Goal: Task Accomplishment & Management: Use online tool/utility

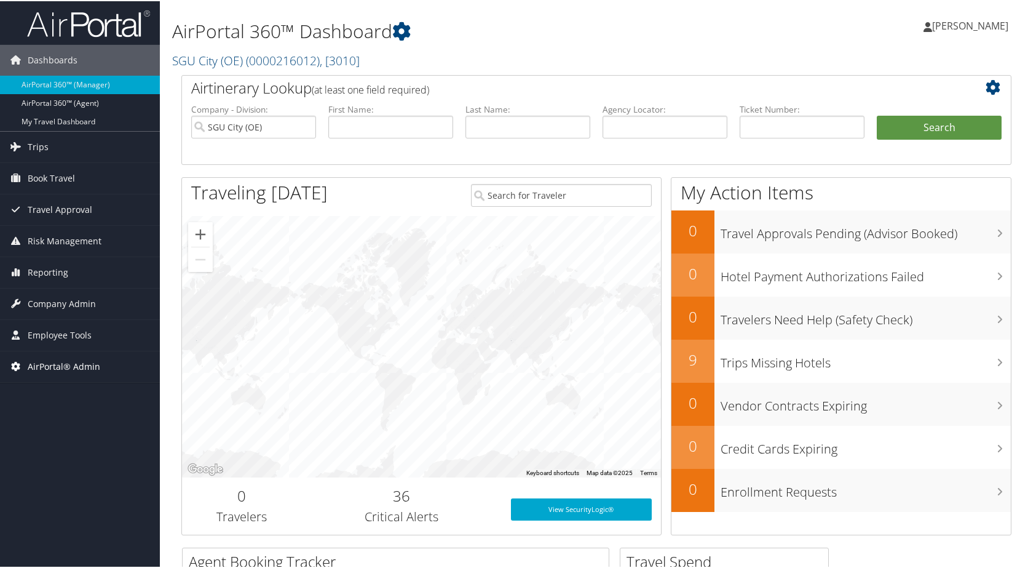
click at [58, 366] on span "AirPortal® Admin" at bounding box center [64, 365] width 73 height 31
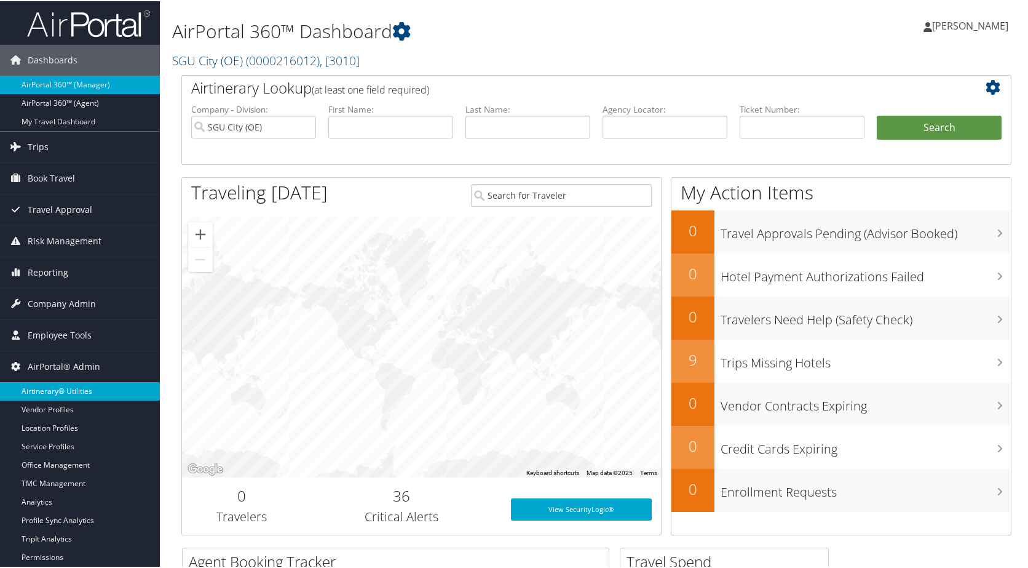
click at [81, 392] on link "Airtinerary® Utilities" at bounding box center [80, 390] width 160 height 18
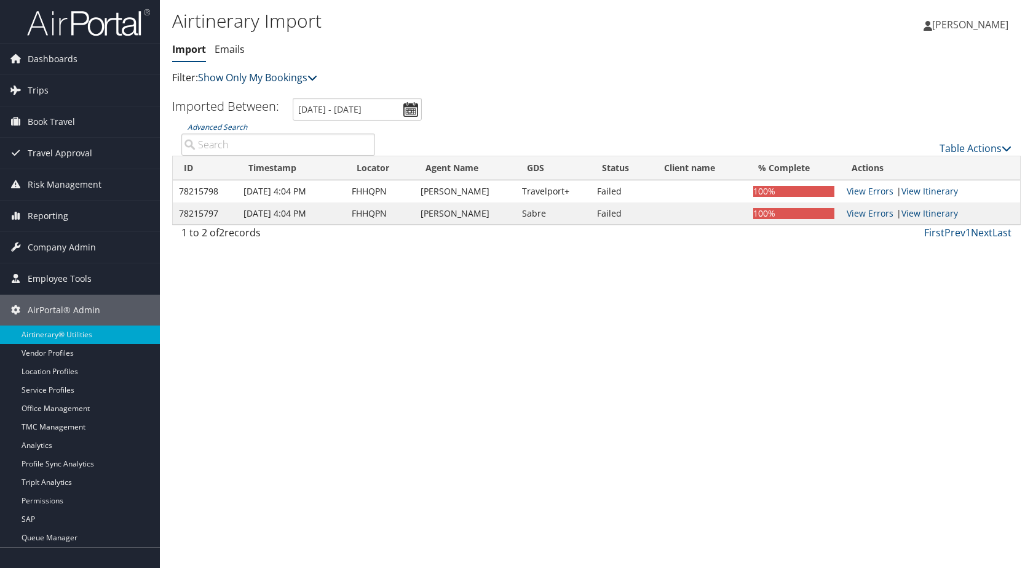
click at [301, 79] on link "Show Only My Bookings" at bounding box center [257, 78] width 119 height 14
click at [299, 96] on link "Show My TMC Bookings" at bounding box center [282, 96] width 162 height 21
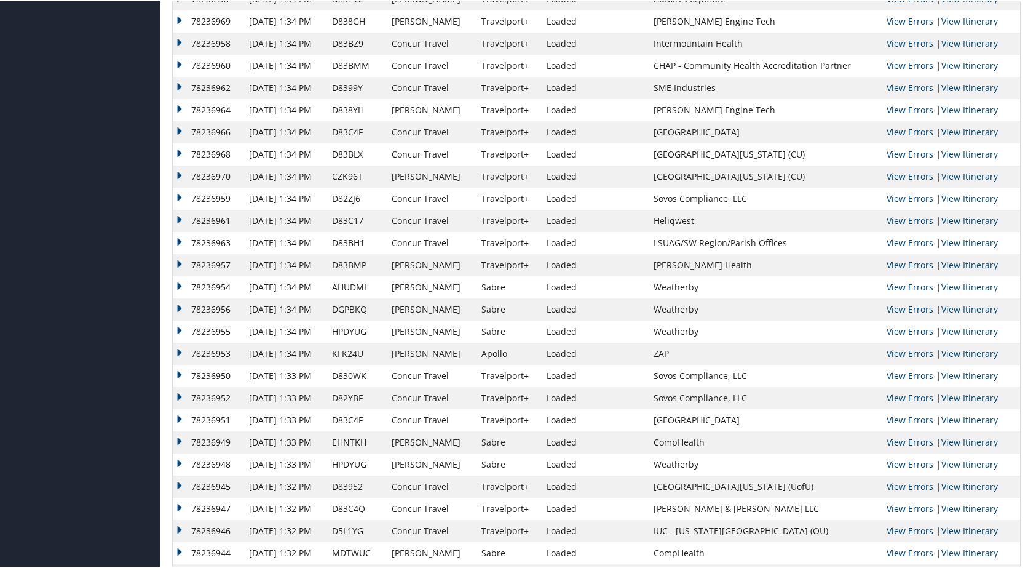
scroll to position [1660, 0]
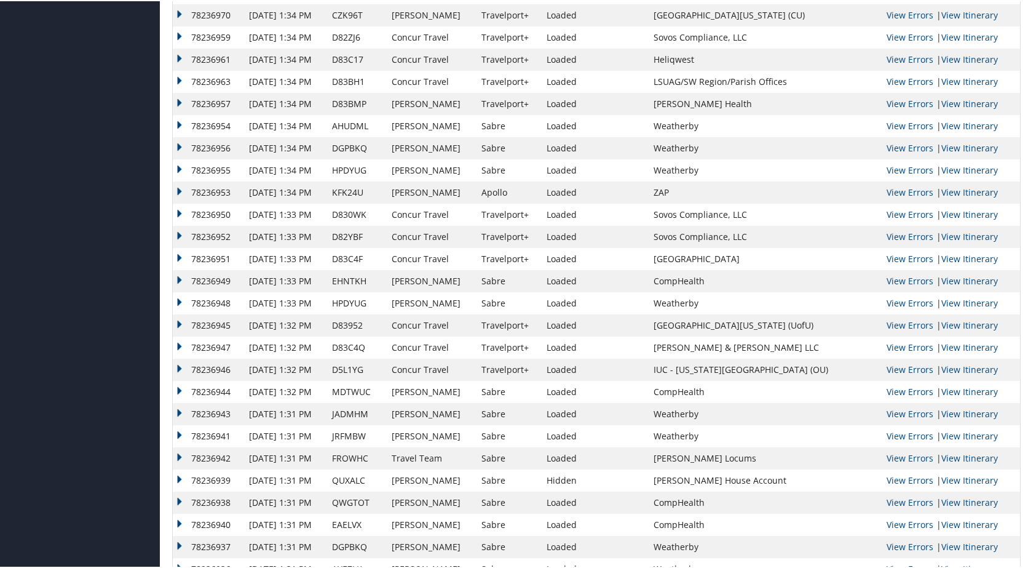
click at [362, 126] on td "AHUDML" at bounding box center [356, 125] width 60 height 22
copy td "AHUDML"
click at [360, 149] on td "DGPBKQ" at bounding box center [356, 147] width 60 height 22
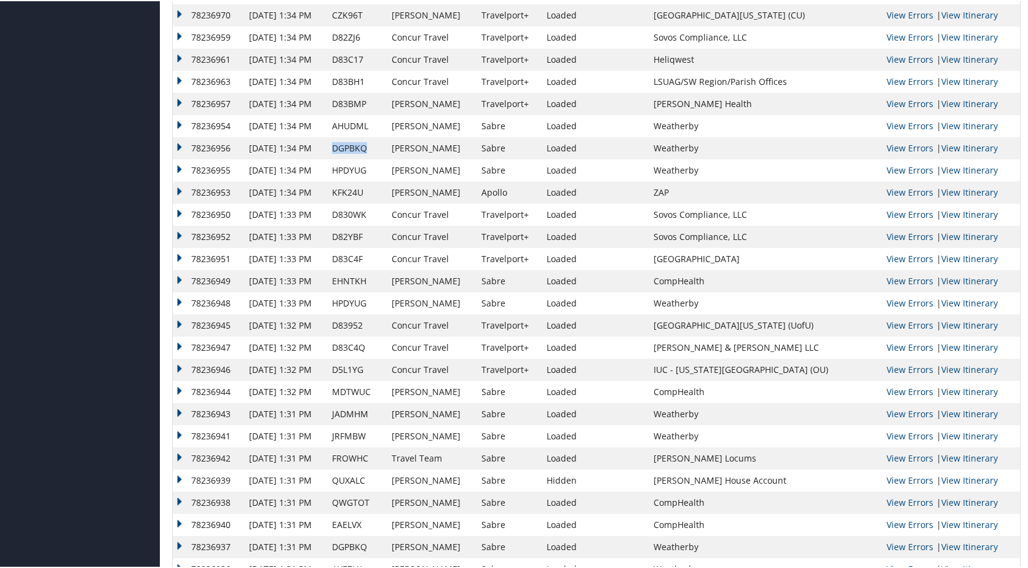
copy td "DGPBKQ"
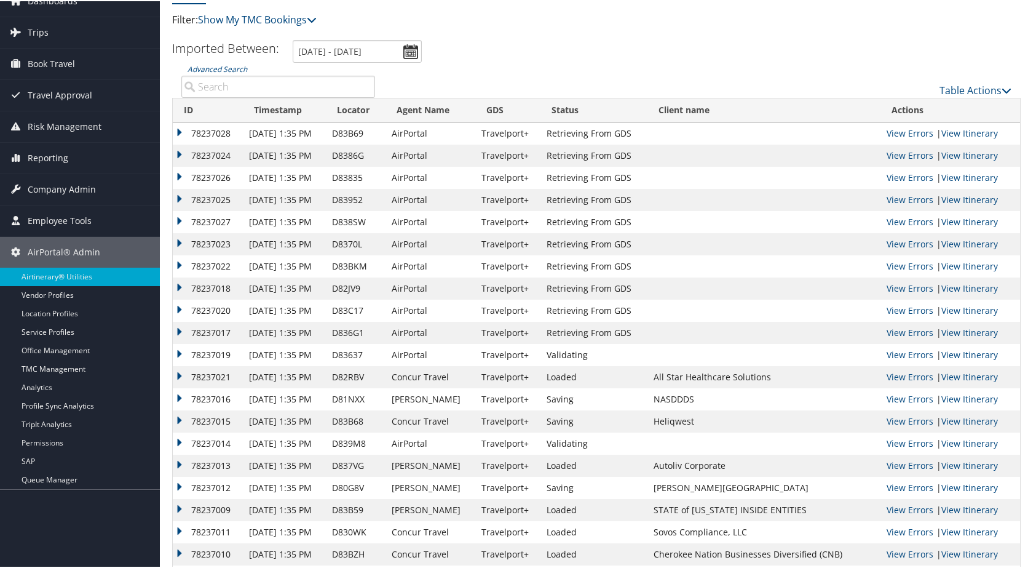
scroll to position [0, 0]
